Goal: Task Accomplishment & Management: Complete application form

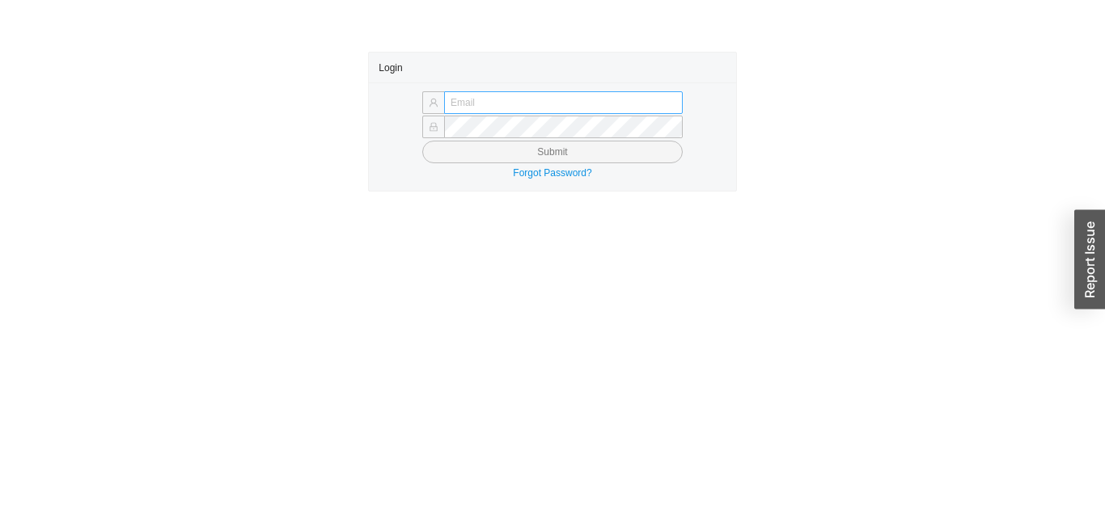
click at [612, 105] on input "text" at bounding box center [563, 102] width 239 height 23
type input "[EMAIL_ADDRESS][DOMAIN_NAME]"
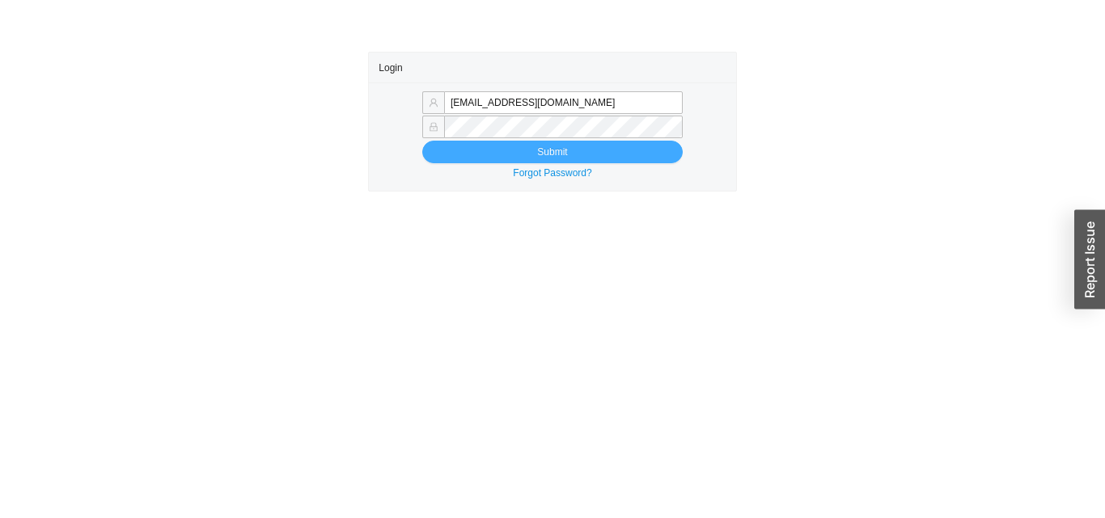
click at [523, 151] on button "Submit" at bounding box center [552, 152] width 260 height 23
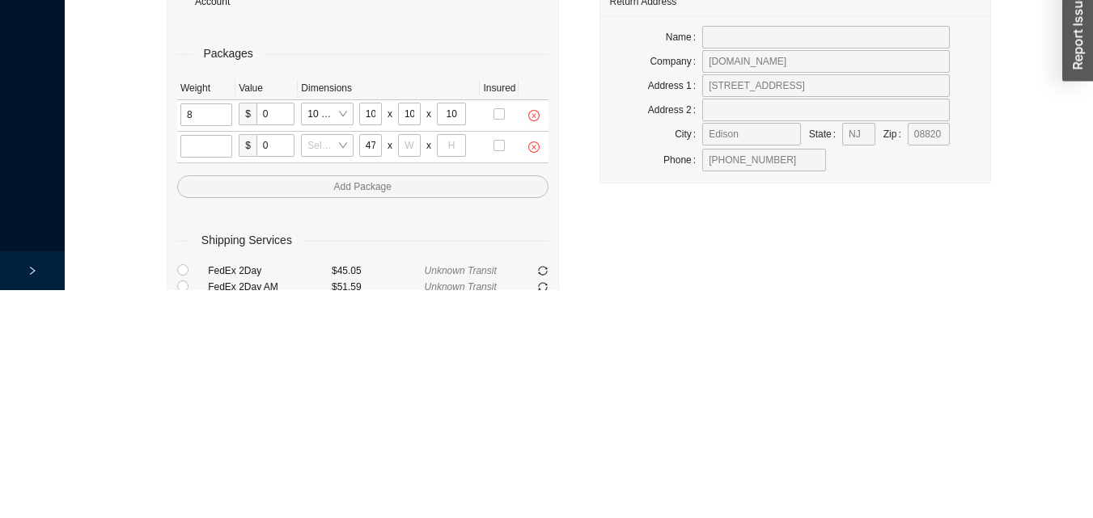
scroll to position [0, 1]
type input "47"
click at [408, 370] on input "tel" at bounding box center [409, 373] width 23 height 23
type input "15"
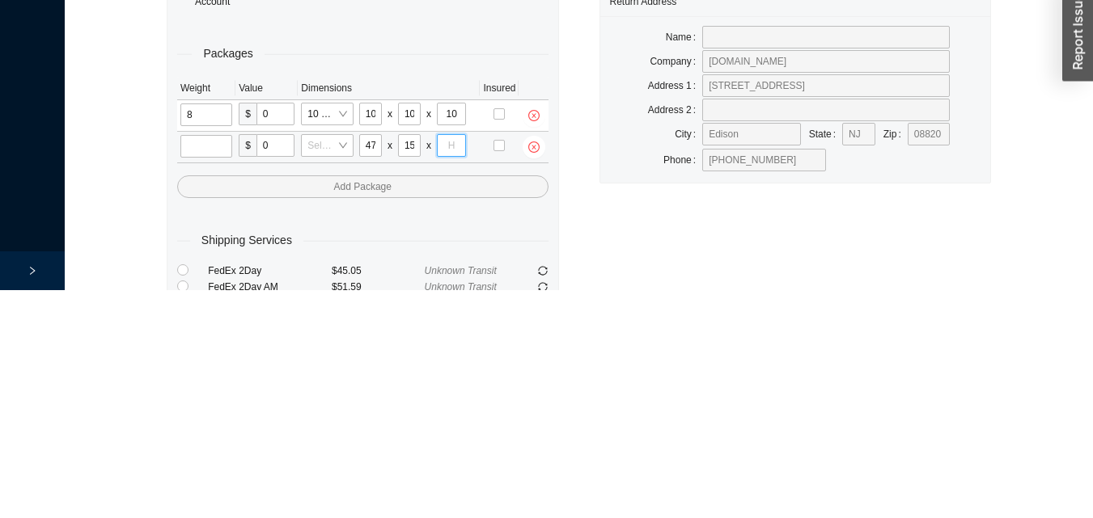
click at [451, 370] on input "tel" at bounding box center [451, 373] width 29 height 23
type input "10"
click at [211, 380] on input "tel" at bounding box center [206, 374] width 52 height 23
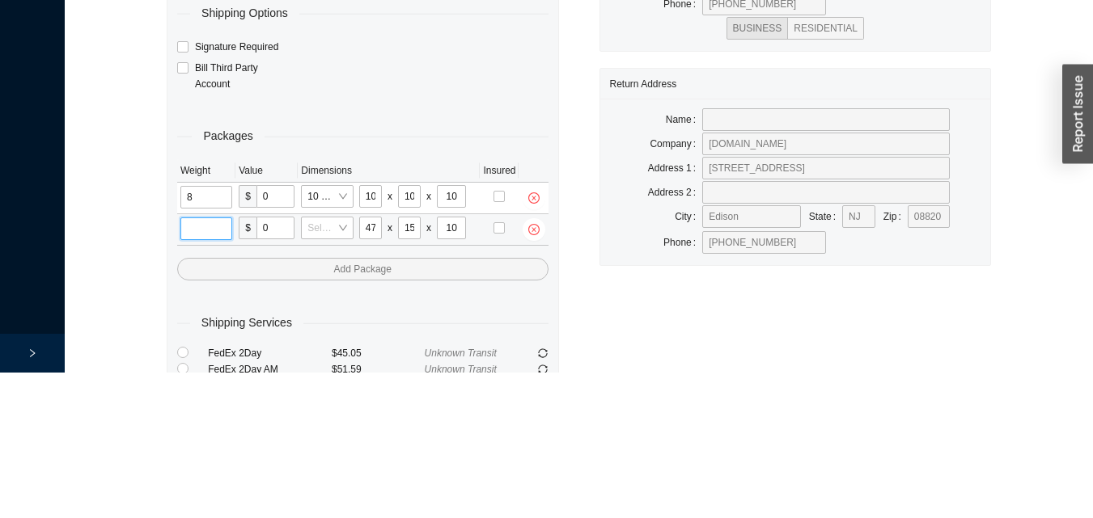
scroll to position [86, 0]
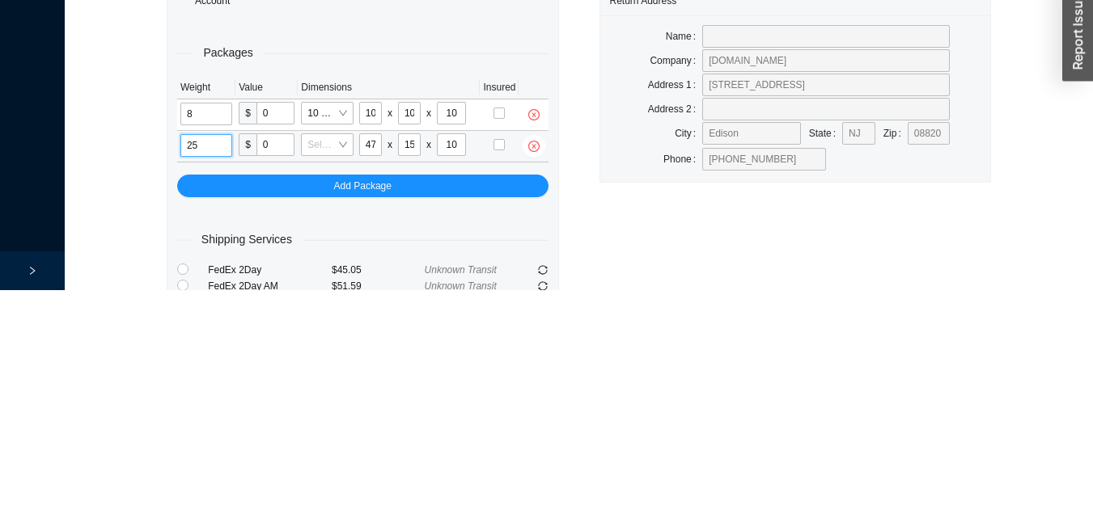
type input "25"
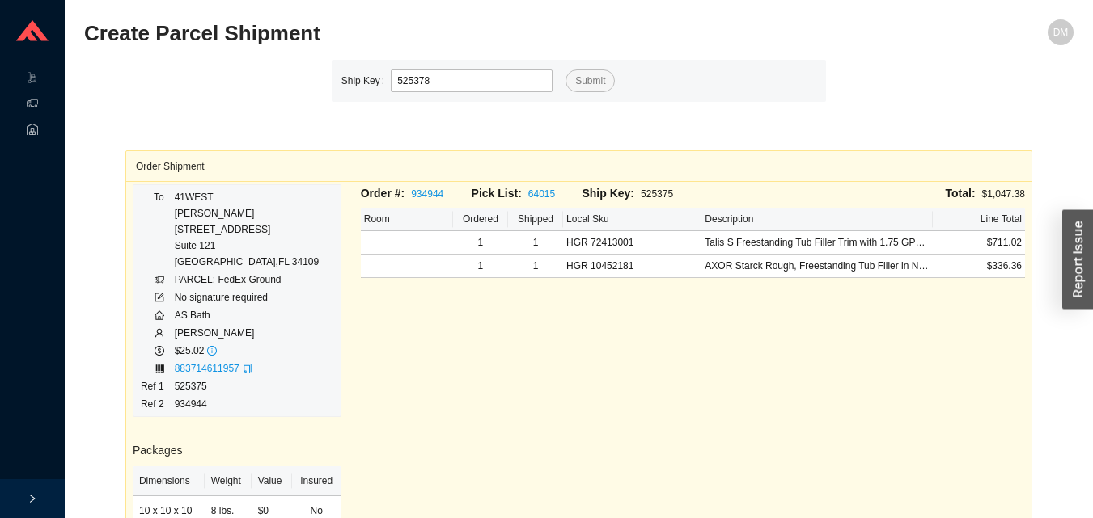
type input "525378"
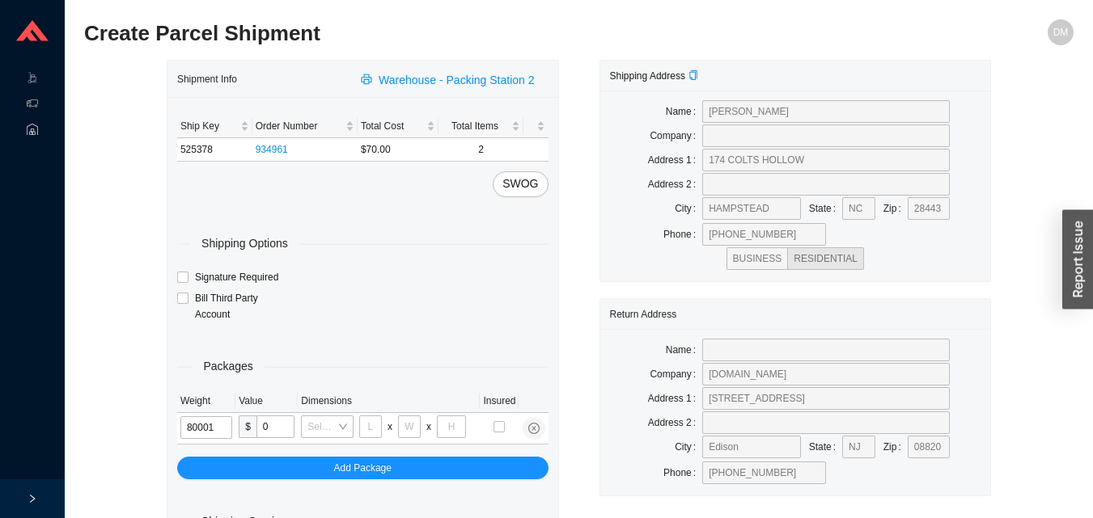
type input "8"
type input "18"
type input "5"
type input "36"
click at [218, 429] on input "8" at bounding box center [203, 427] width 46 height 23
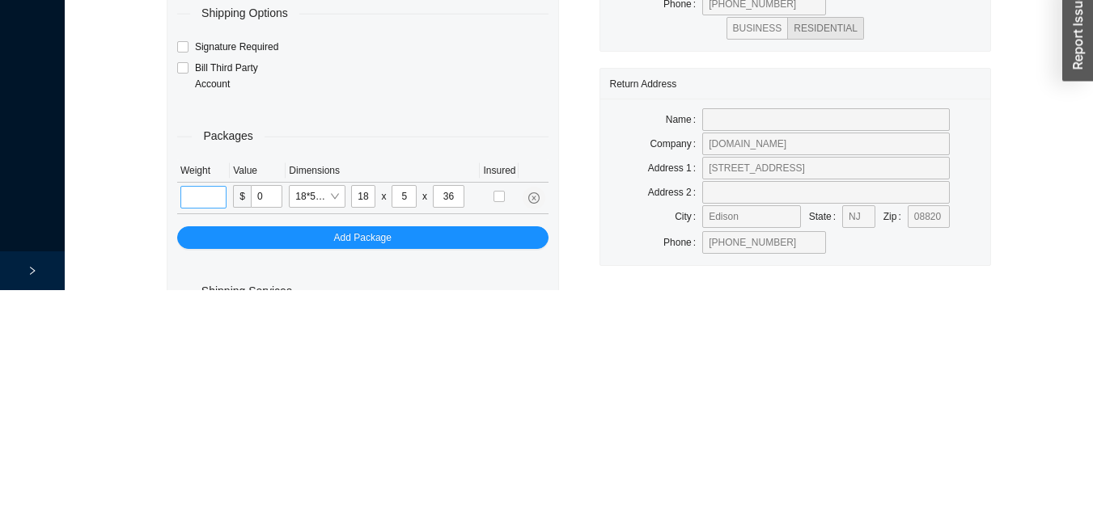
scroll to position [54, 0]
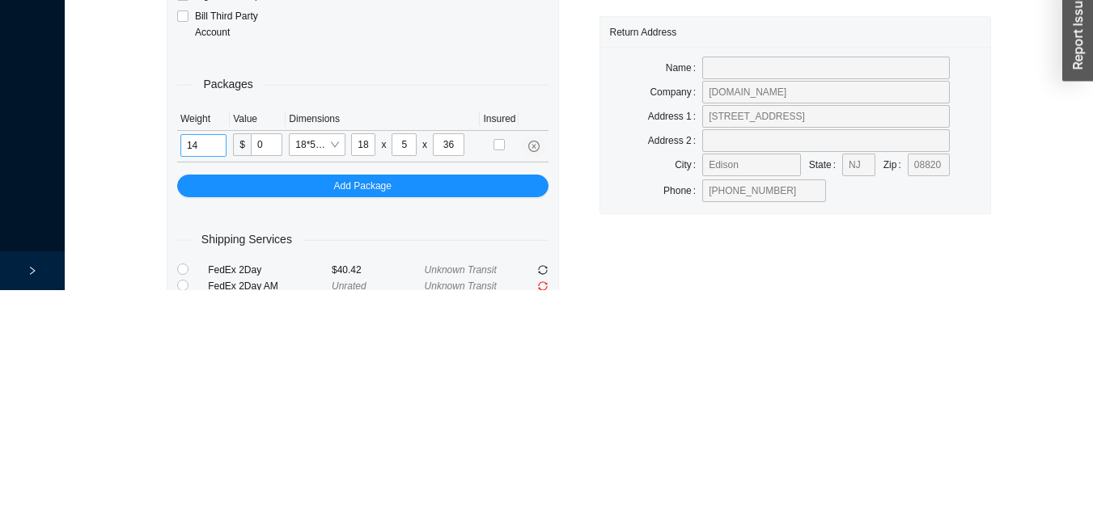
type input "14"
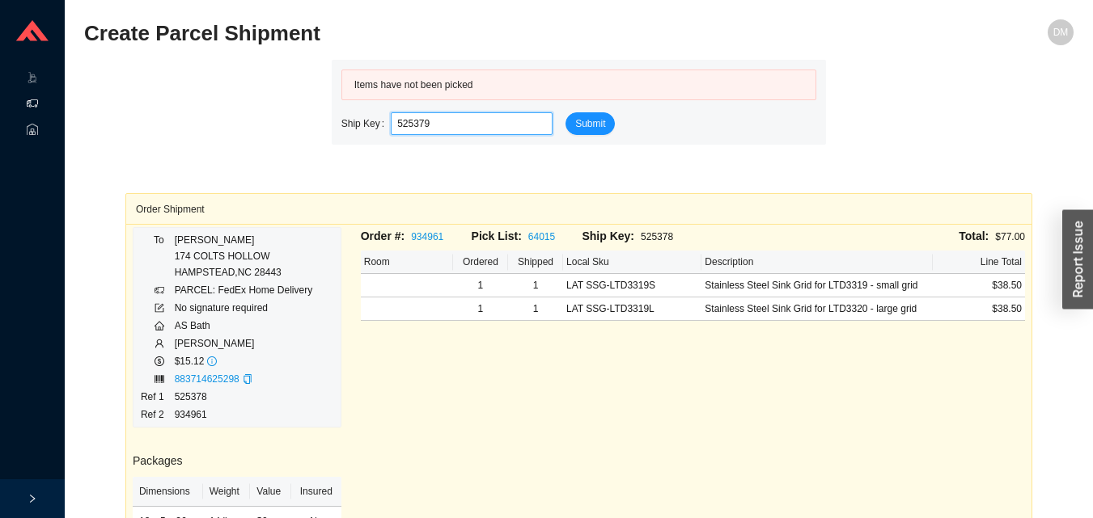
type input "525379"
click at [45, 105] on icon at bounding box center [48, 105] width 8 height 0
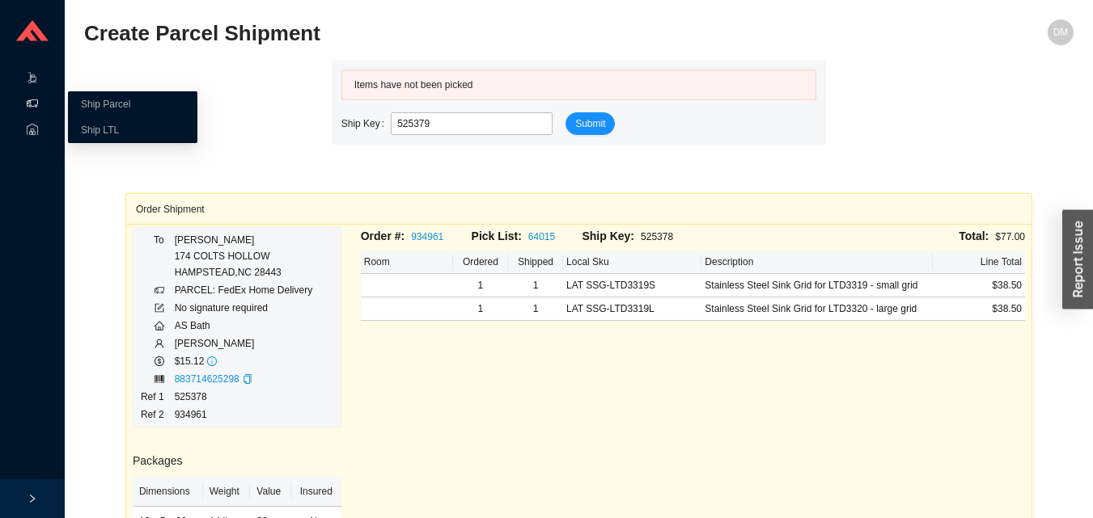
click at [34, 82] on icon at bounding box center [34, 82] width 6 height 1
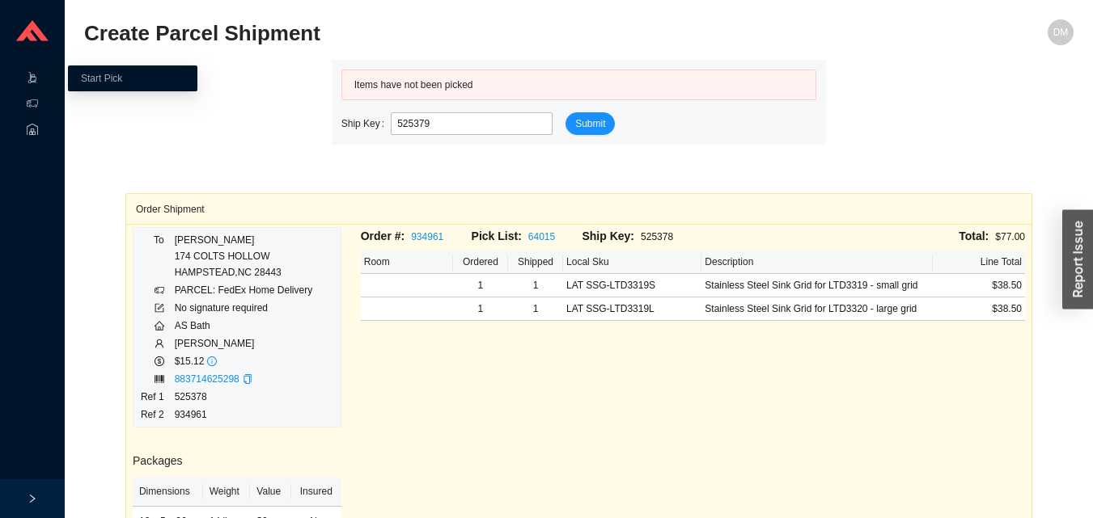
click at [122, 80] on link "Start Pick" at bounding box center [101, 78] width 41 height 11
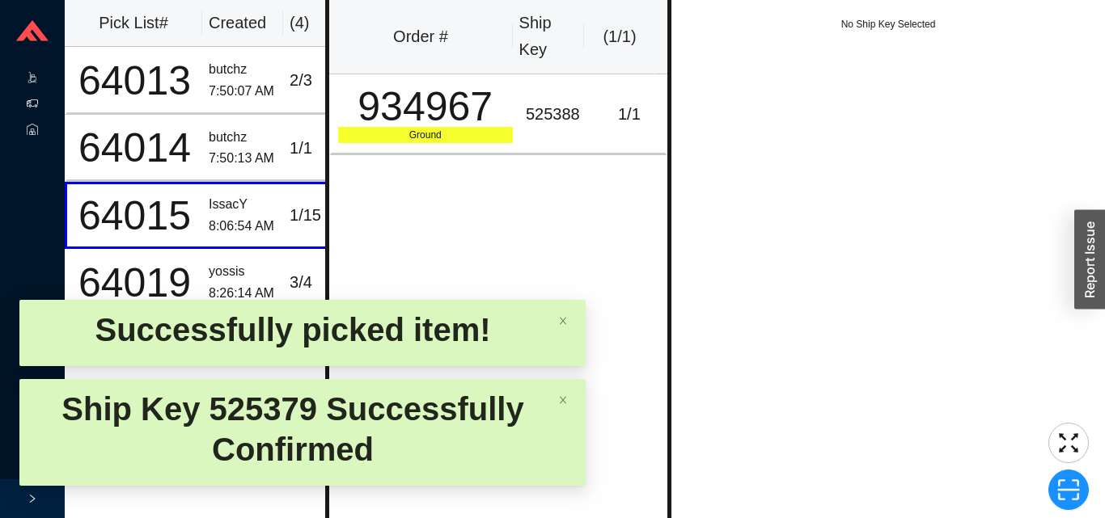
click at [32, 104] on icon at bounding box center [32, 103] width 11 height 11
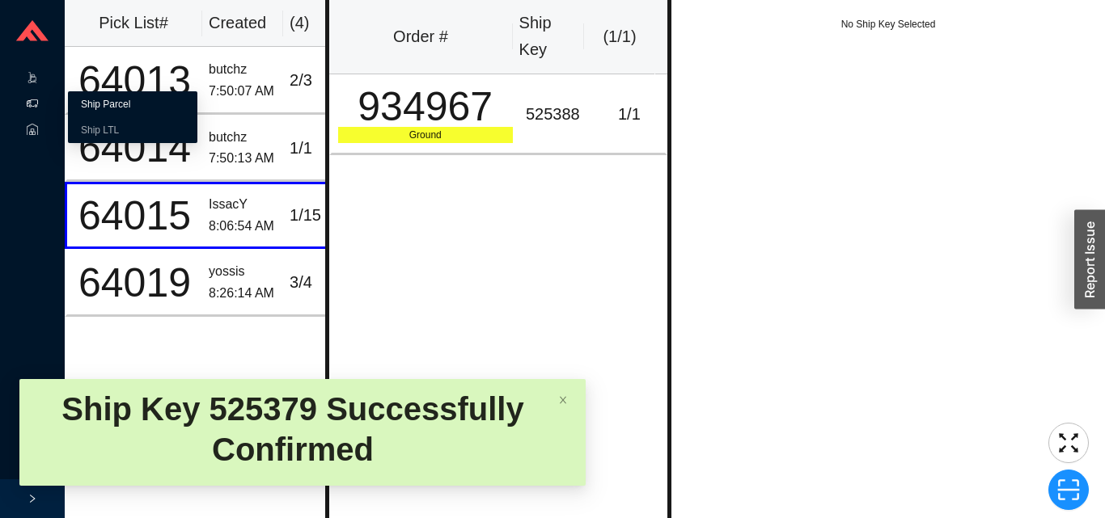
click at [124, 108] on link "Ship Parcel" at bounding box center [105, 104] width 49 height 11
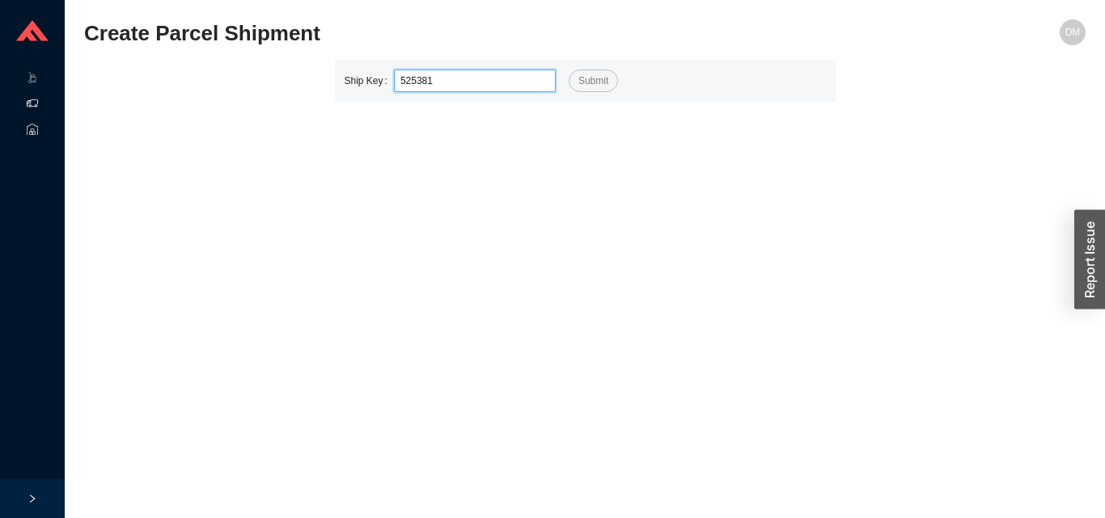
type input "525381"
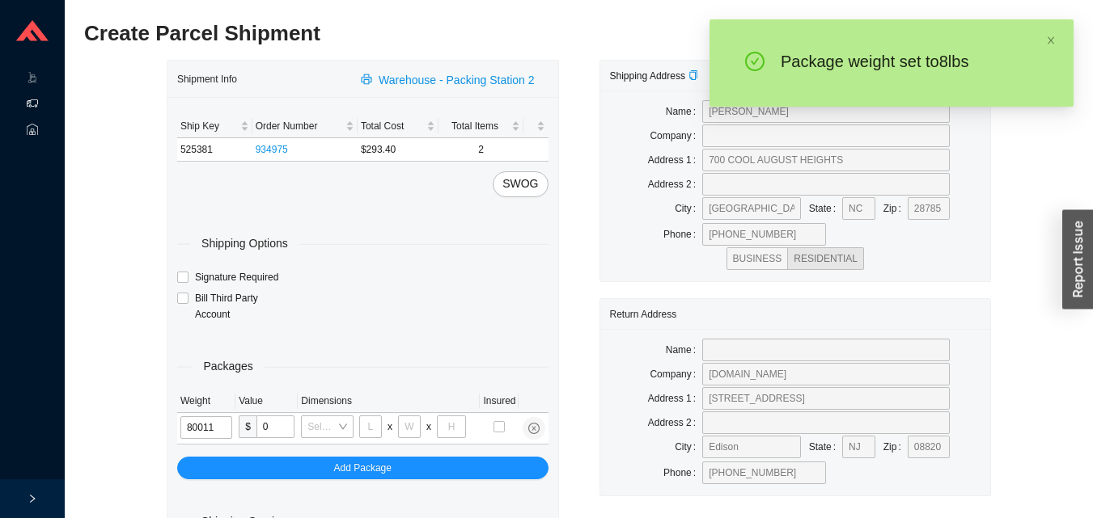
type input "8"
type input "14"
type input "7"
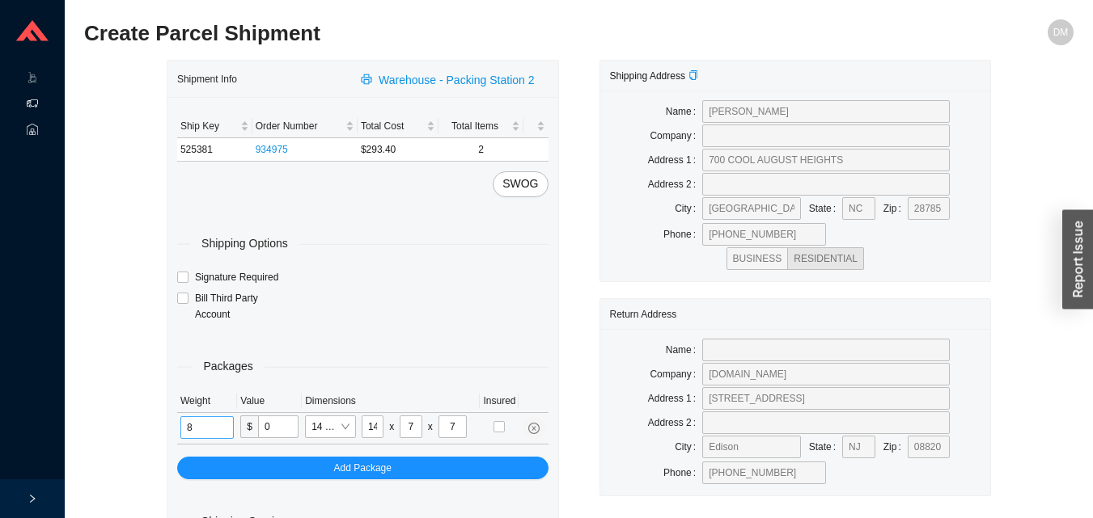
click at [223, 429] on input "8" at bounding box center [206, 427] width 53 height 23
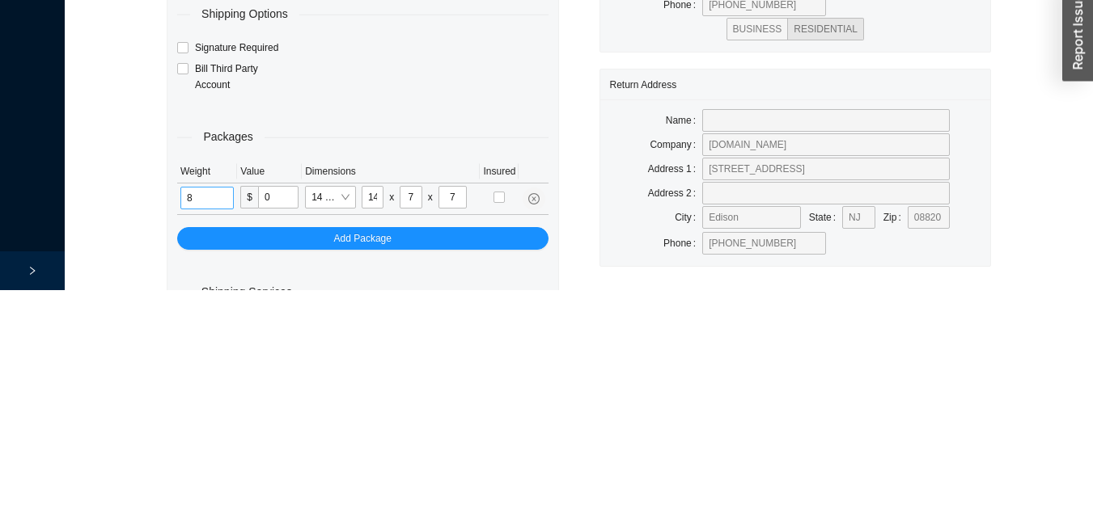
scroll to position [54, 0]
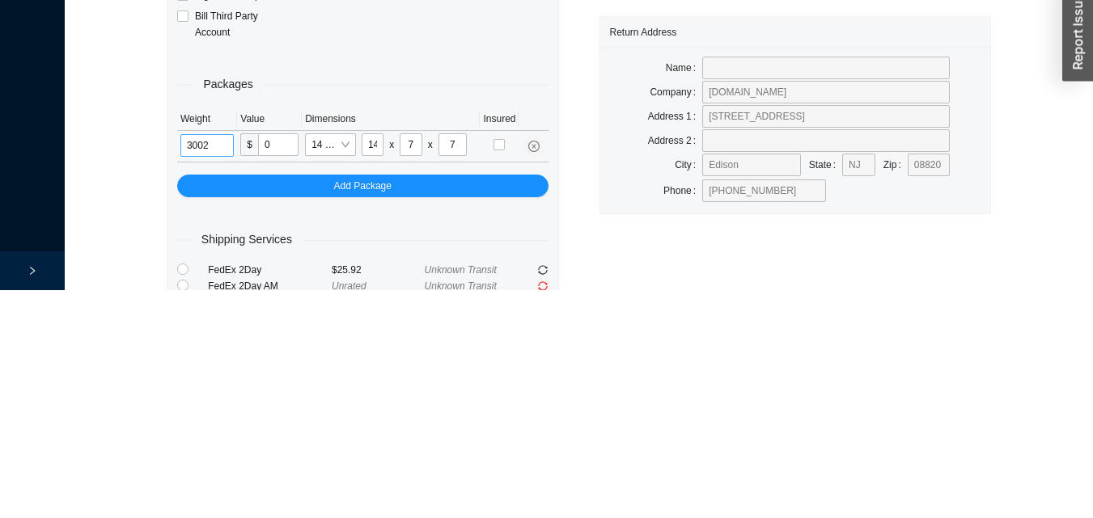
type input "3"
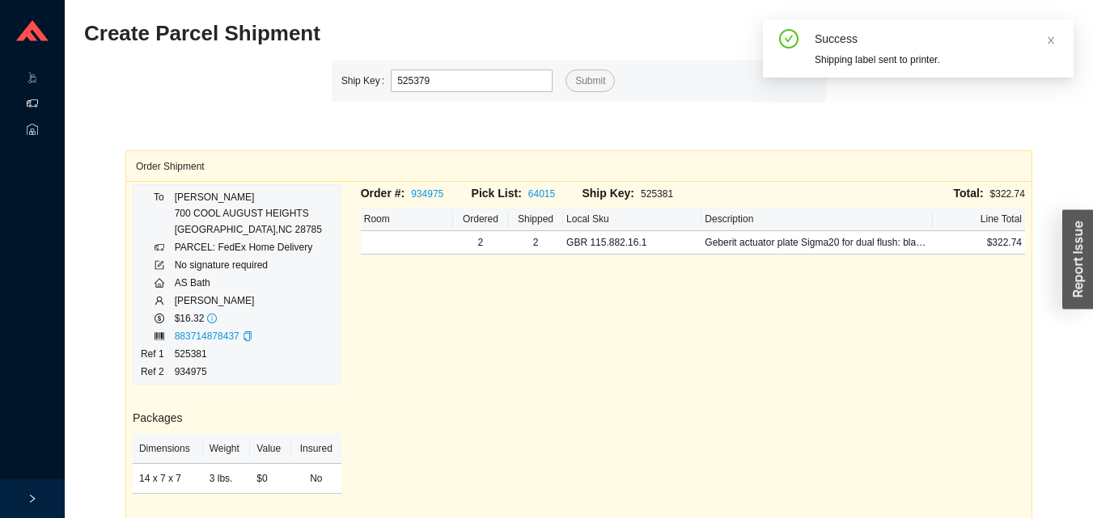
type input "525379"
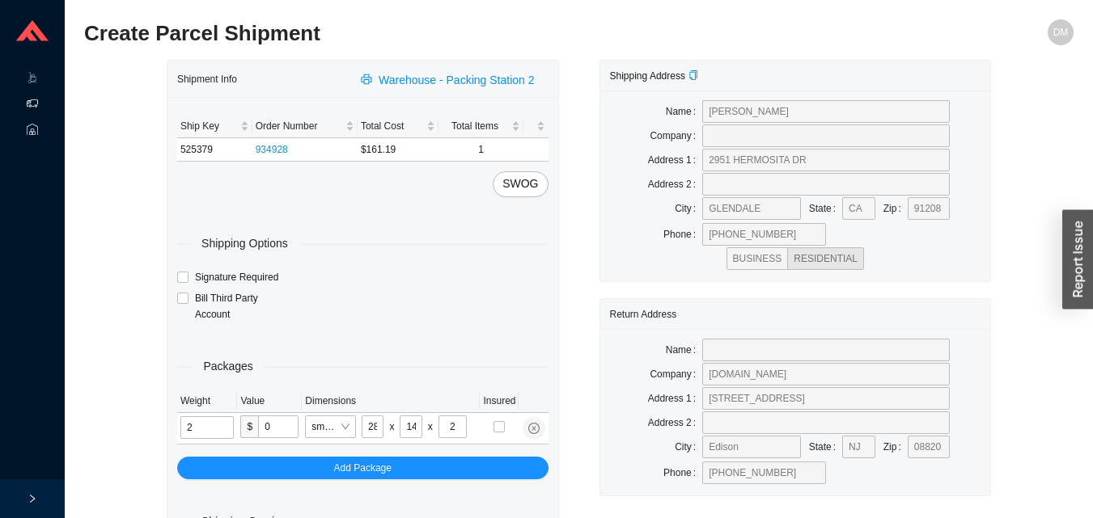
type input "5"
